Goal: Task Accomplishment & Management: Use online tool/utility

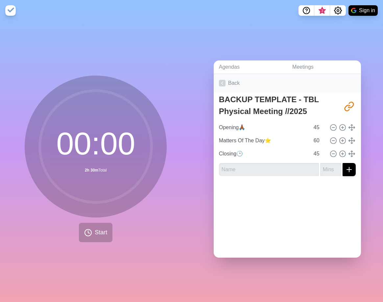
click at [224, 80] on link "Back" at bounding box center [287, 83] width 147 height 18
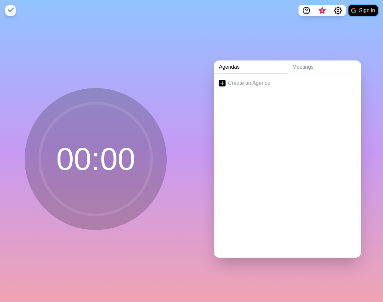
click at [354, 9] on img at bounding box center [353, 10] width 5 height 5
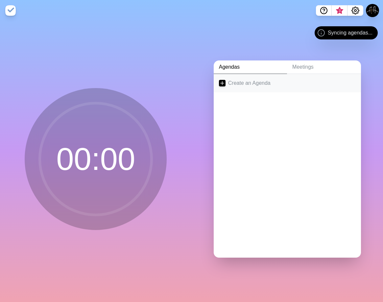
click at [257, 80] on link "Create an Agenda" at bounding box center [287, 83] width 147 height 18
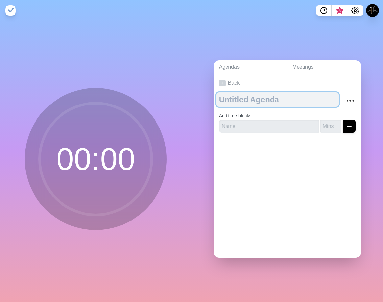
click at [257, 95] on textarea at bounding box center [277, 99] width 122 height 14
paste textarea "[URL][DOMAIN_NAME]"
type textarea "[URL][DOMAIN_NAME]"
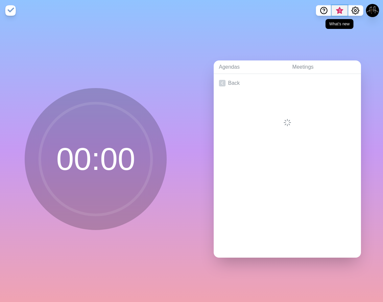
click at [340, 9] on span "3" at bounding box center [339, 10] width 5 height 5
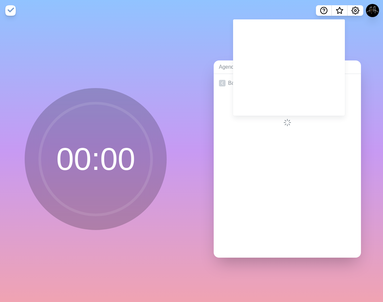
click at [348, 32] on div "Agendas Meetings Back" at bounding box center [288, 161] width 192 height 281
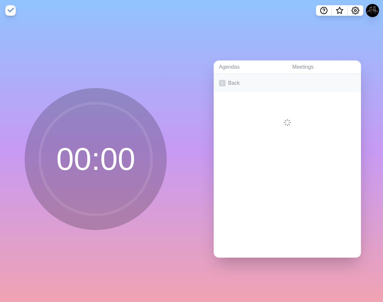
click at [223, 77] on link "Back" at bounding box center [287, 83] width 147 height 18
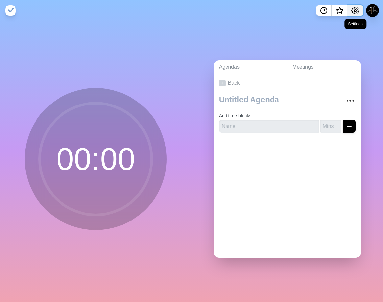
click at [352, 9] on icon "Settings" at bounding box center [355, 11] width 8 height 8
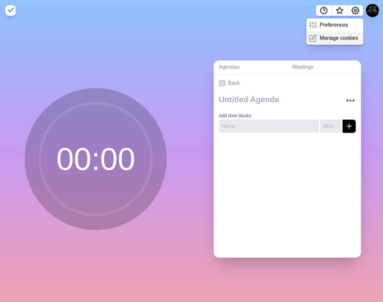
click at [335, 41] on p "Manage cookies" at bounding box center [338, 38] width 38 height 8
